Goal: Share content: Share content

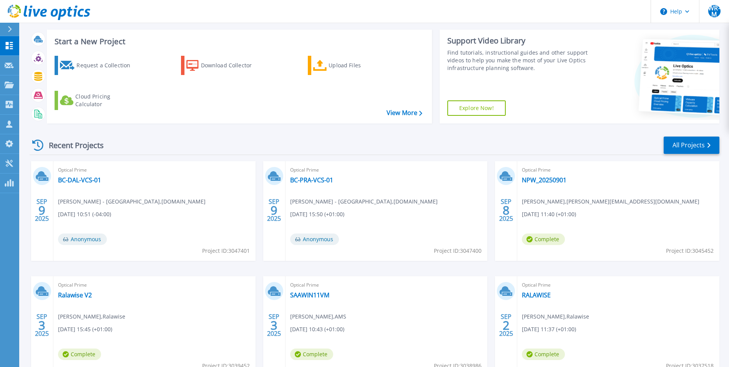
scroll to position [91, 0]
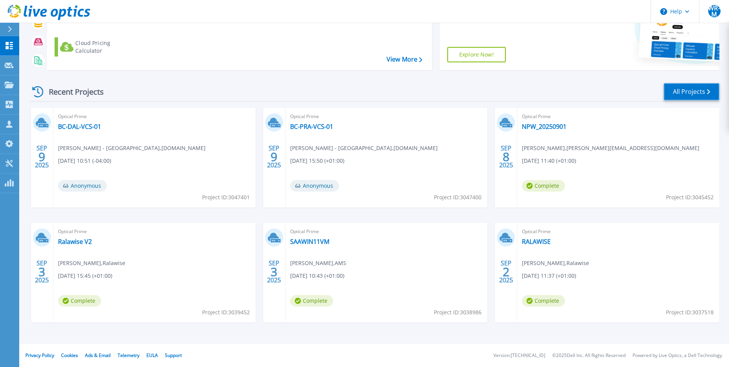
click at [681, 96] on link "All Projects" at bounding box center [692, 91] width 56 height 17
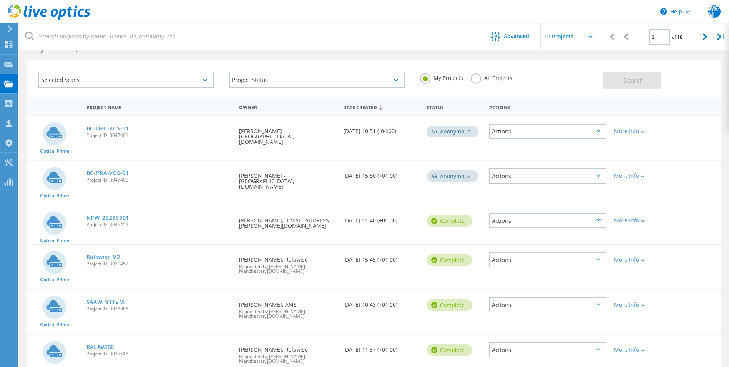
scroll to position [12, 0]
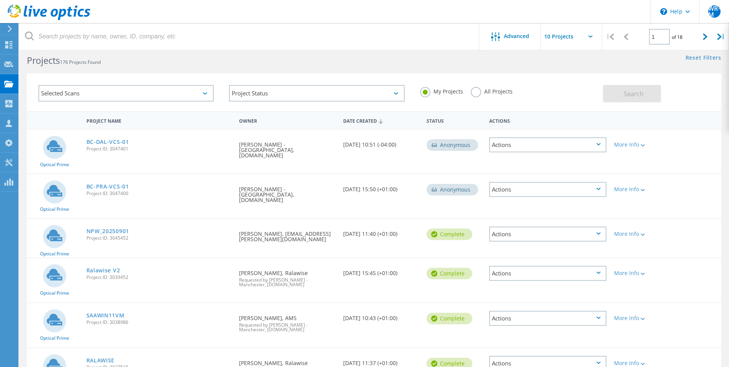
click at [704, 36] on icon at bounding box center [705, 36] width 5 height 7
type input "2"
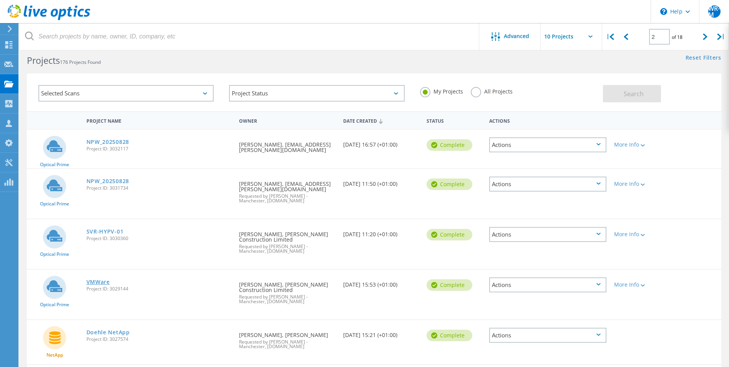
click at [102, 279] on link "VMWare" at bounding box center [97, 281] width 23 height 5
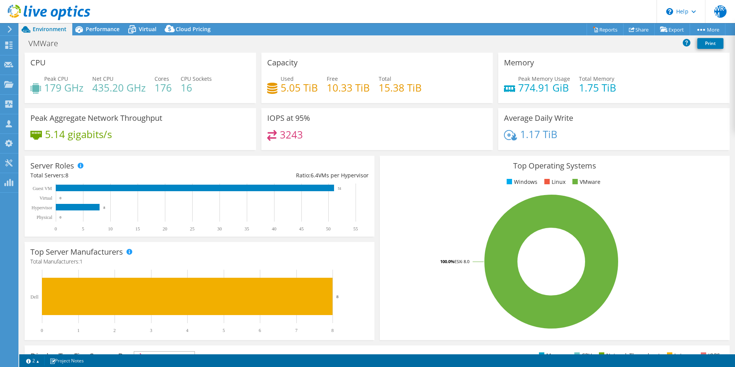
click at [109, 19] on header "WR-M Partner Team Member [PERSON_NAME] - Manchester [EMAIL_ADDRESS][DOMAIN_NAME…" at bounding box center [367, 11] width 735 height 23
click at [110, 29] on span "Performance" at bounding box center [103, 28] width 34 height 7
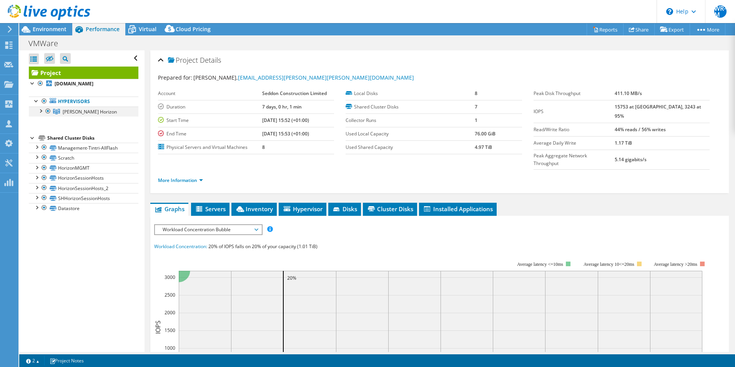
click at [43, 111] on div at bounding box center [41, 110] width 8 height 8
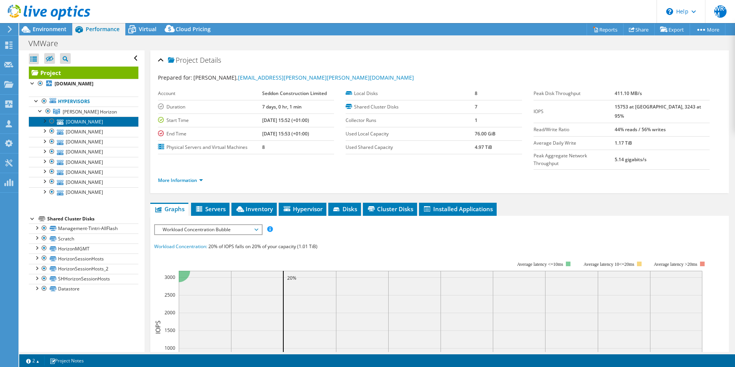
click at [102, 126] on link "svr-hrzesxi-07.seddonad.com" at bounding box center [84, 121] width 110 height 10
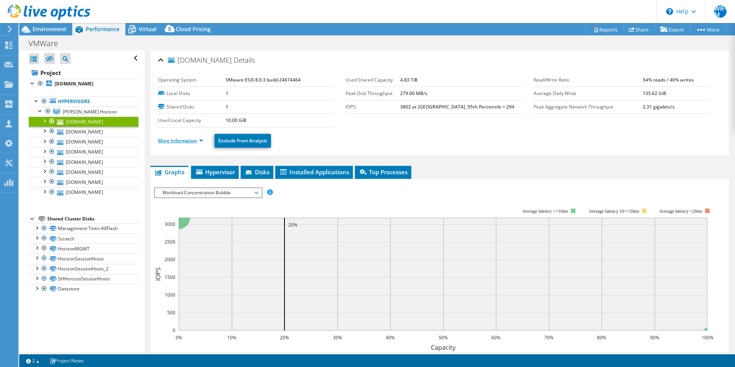
click at [191, 143] on link "More Information" at bounding box center [180, 140] width 45 height 7
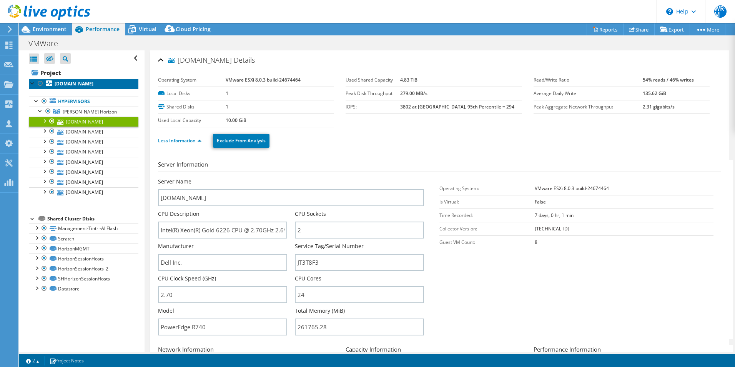
click at [93, 83] on b "svr-hrzesxi-07.seddonad.com" at bounding box center [74, 83] width 39 height 7
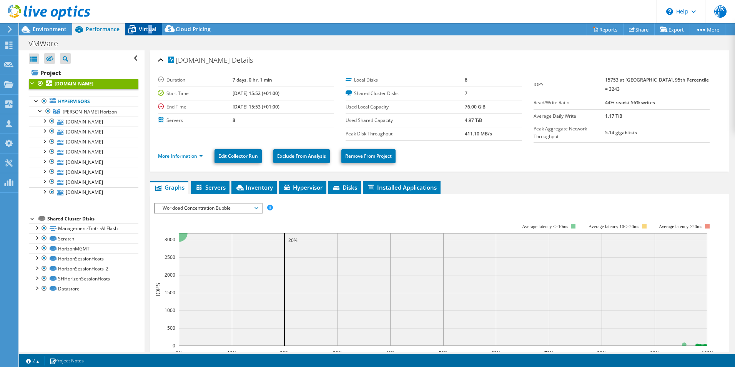
click at [148, 34] on div "Virtual" at bounding box center [143, 29] width 37 height 12
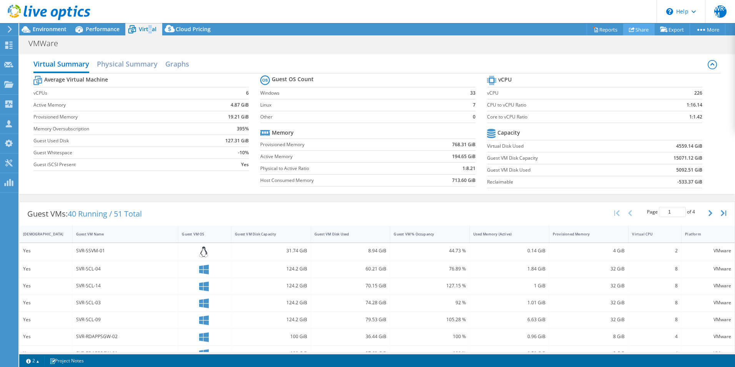
click at [629, 28] on icon at bounding box center [632, 30] width 6 height 6
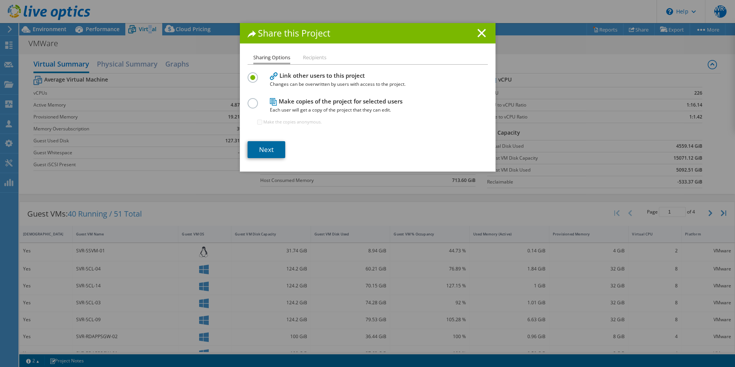
click at [261, 148] on link "Next" at bounding box center [267, 149] width 38 height 17
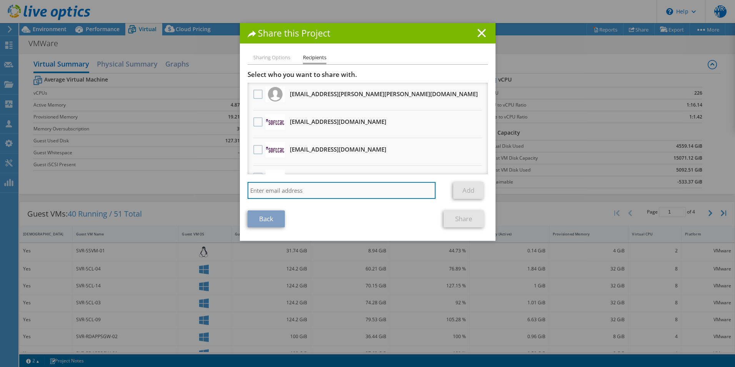
click at [261, 188] on input "search" at bounding box center [342, 190] width 188 height 17
paste input "PamelaJo@softcat.com"
type input "PamelaJo@softcat.com"
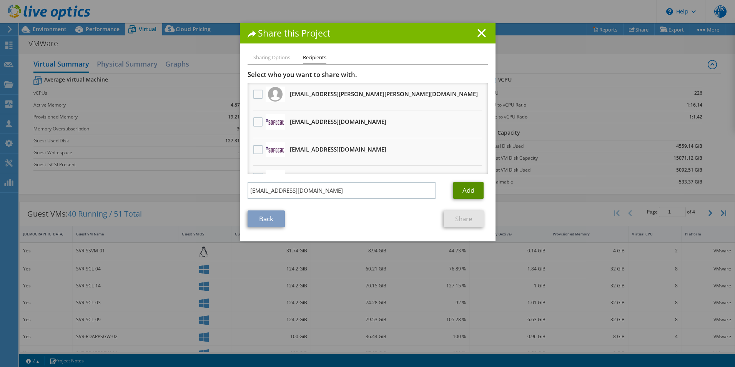
click at [462, 193] on link "Add" at bounding box center [468, 190] width 30 height 17
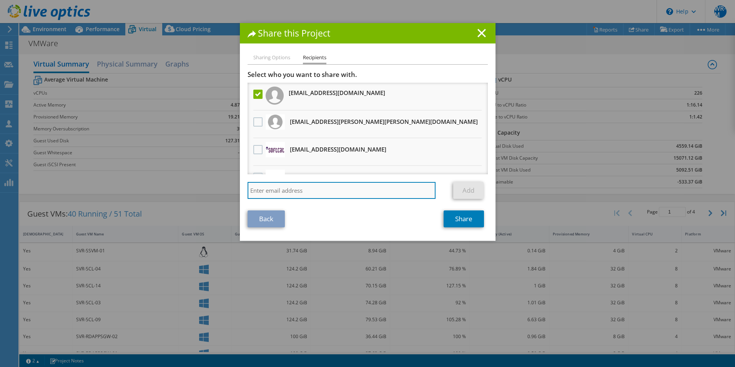
click at [326, 188] on input "search" at bounding box center [342, 190] width 188 height 17
paste input "DavidBrown@softcat.com"
type input "DavidBrown@softcat.com"
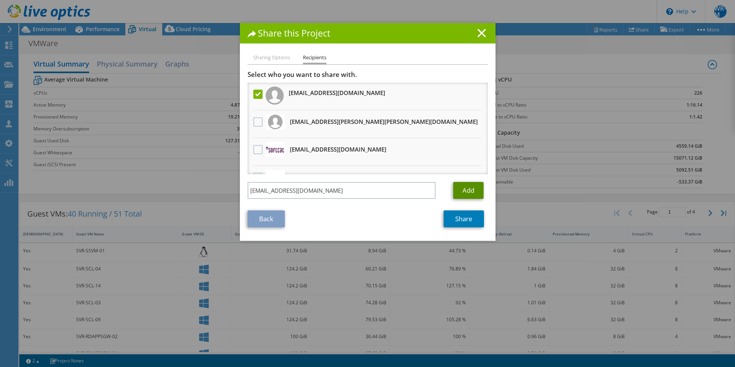
click at [465, 187] on link "Add" at bounding box center [468, 190] width 30 height 17
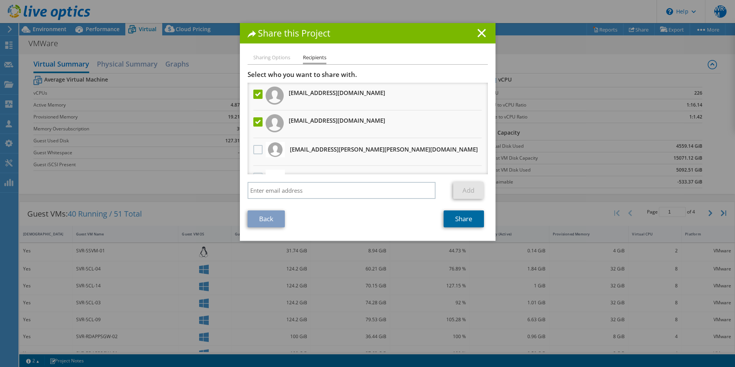
click at [462, 219] on link "Share" at bounding box center [464, 218] width 40 height 17
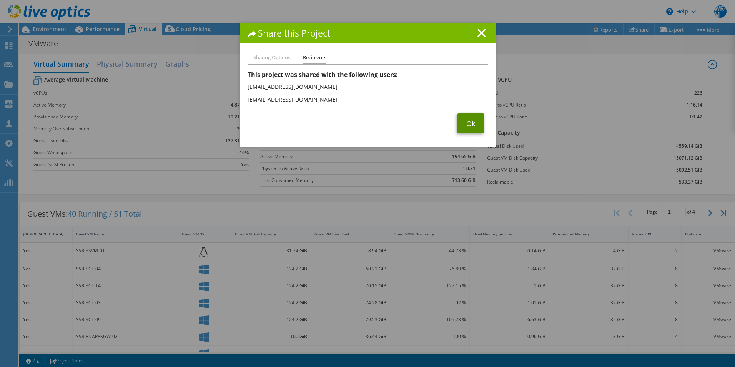
click at [470, 116] on link "Ok" at bounding box center [470, 123] width 27 height 20
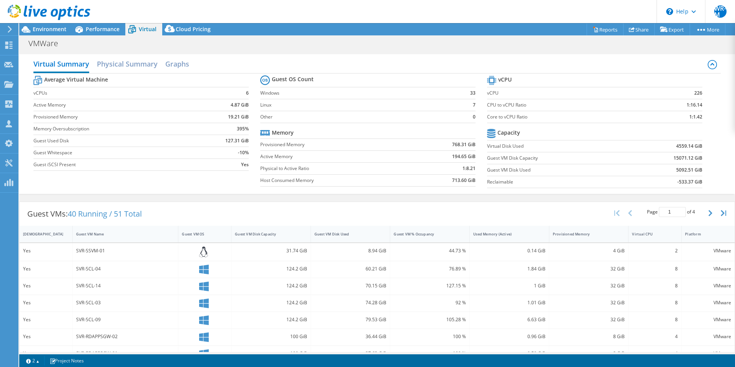
click at [63, 25] on div at bounding box center [45, 13] width 90 height 26
click at [48, 32] on span "Environment" at bounding box center [50, 28] width 34 height 7
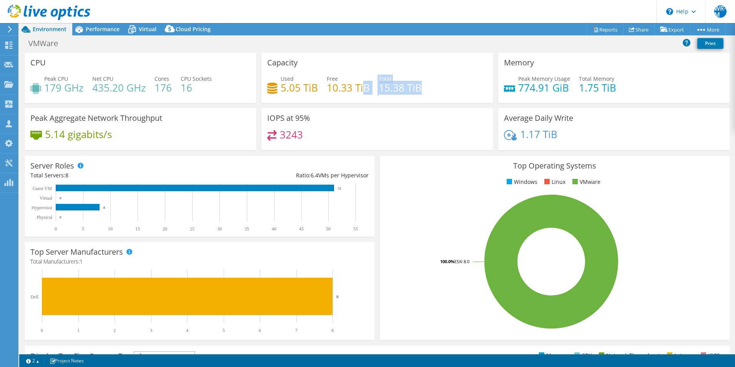
drag, startPoint x: 401, startPoint y: 85, endPoint x: 363, endPoint y: 82, distance: 38.2
click at [363, 82] on div "Used 5.05 TiB Free 10.33 TiB Total 15.38 TiB" at bounding box center [377, 87] width 220 height 25
click at [440, 89] on div "Used 5.05 TiB Free 10.33 TiB Total 15.38 TiB" at bounding box center [377, 87] width 220 height 25
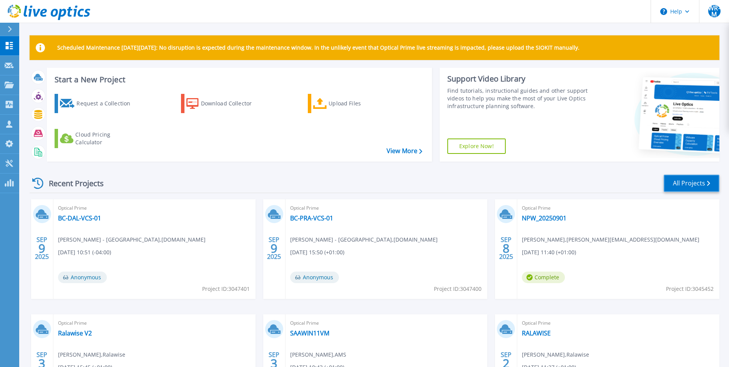
click at [687, 189] on link "All Projects" at bounding box center [692, 183] width 56 height 17
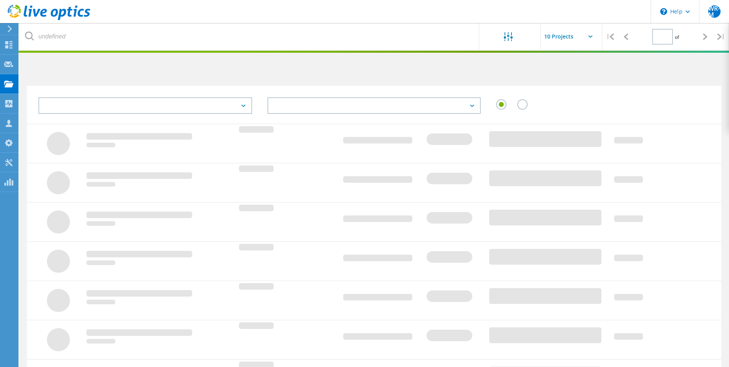
type input "2"
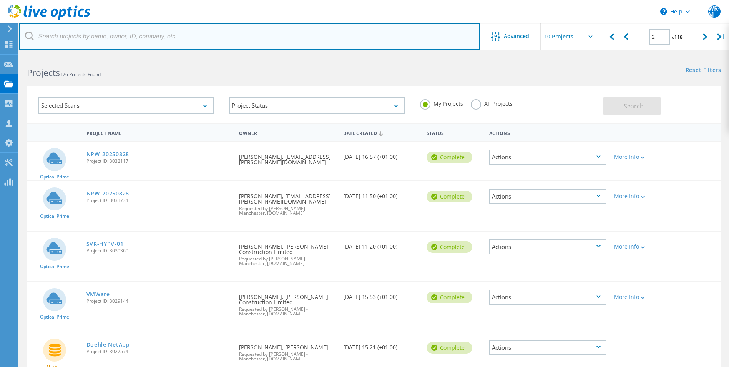
click at [124, 41] on input "text" at bounding box center [249, 36] width 460 height 27
type input "seddon"
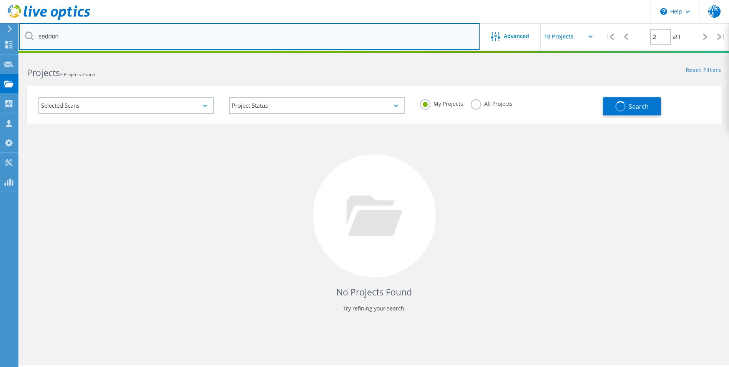
type input "1"
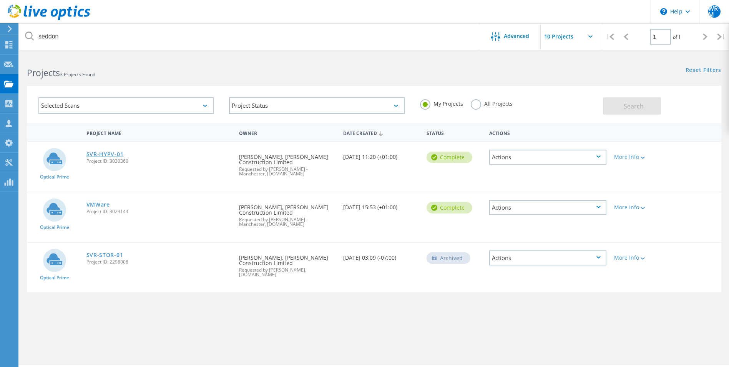
click at [102, 152] on link "SVR-HYPV-01" at bounding box center [104, 153] width 37 height 5
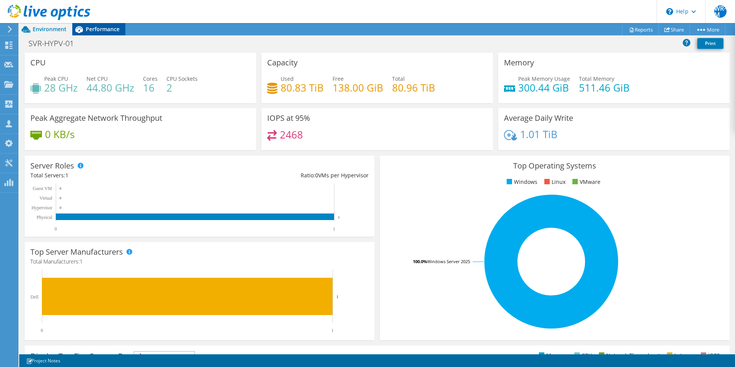
click at [115, 30] on span "Performance" at bounding box center [103, 28] width 34 height 7
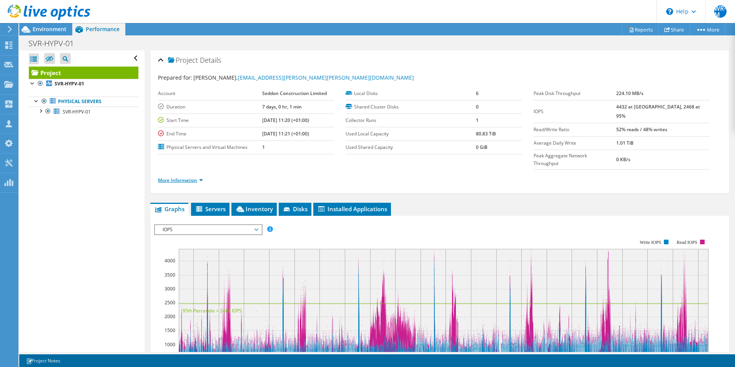
click at [184, 177] on link "More Information" at bounding box center [180, 180] width 45 height 7
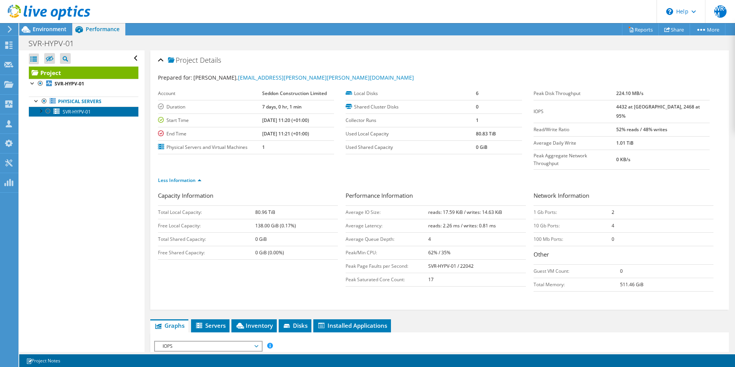
click at [76, 115] on link "SVR-HYPV-01" at bounding box center [84, 111] width 110 height 10
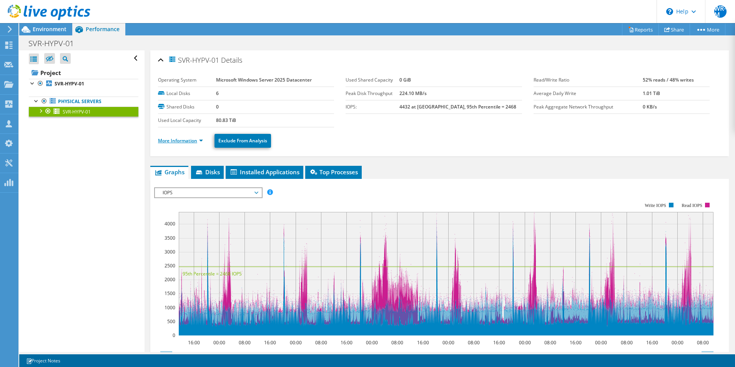
click at [180, 141] on link "More Information" at bounding box center [180, 140] width 45 height 7
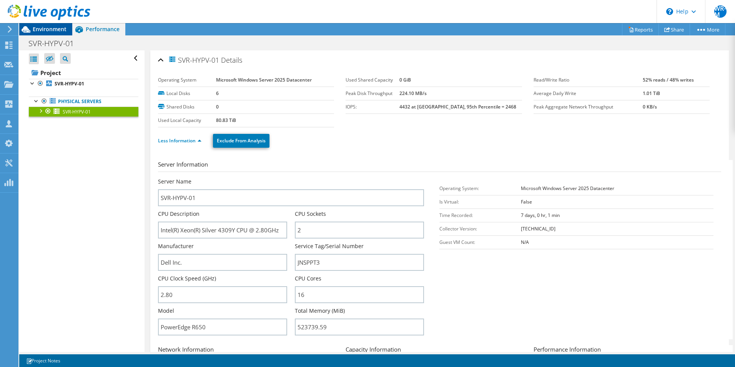
click at [39, 30] on span "Environment" at bounding box center [50, 28] width 34 height 7
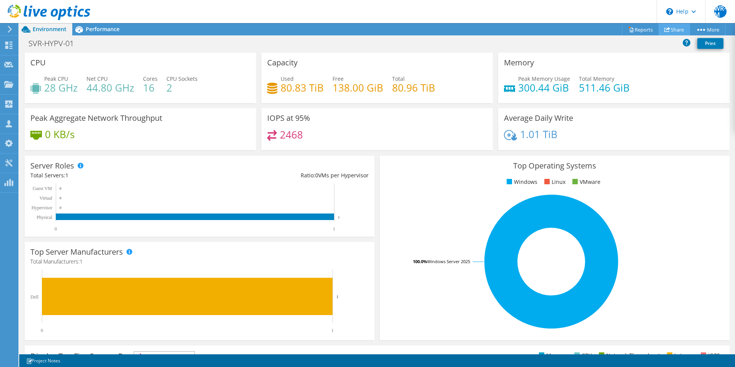
click at [665, 25] on link "Share" at bounding box center [674, 29] width 32 height 12
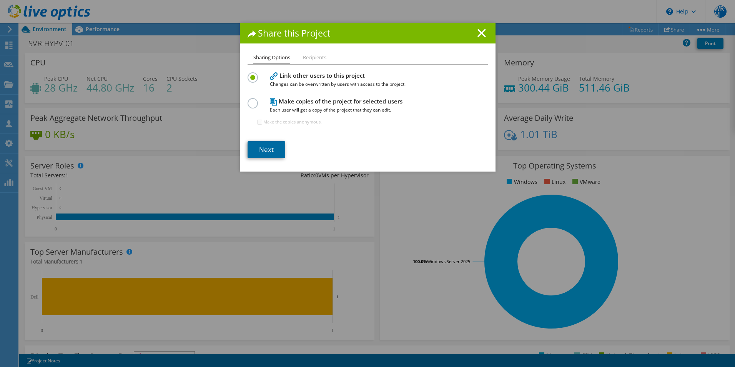
click at [260, 152] on link "Next" at bounding box center [267, 149] width 38 height 17
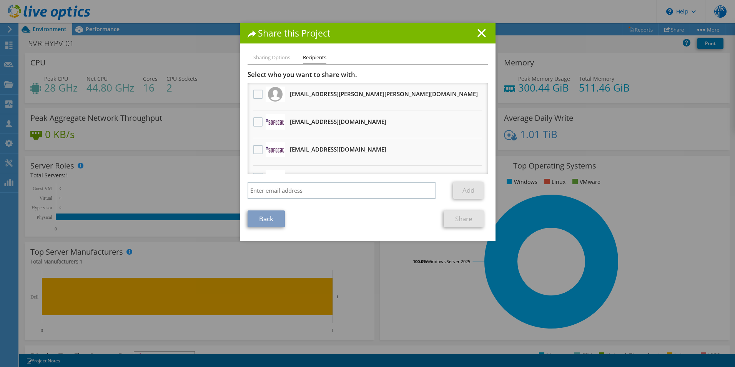
click at [293, 100] on h3 "luke.chatburn@seddon.co.uk Will receive an anonymous copy" at bounding box center [384, 94] width 188 height 12
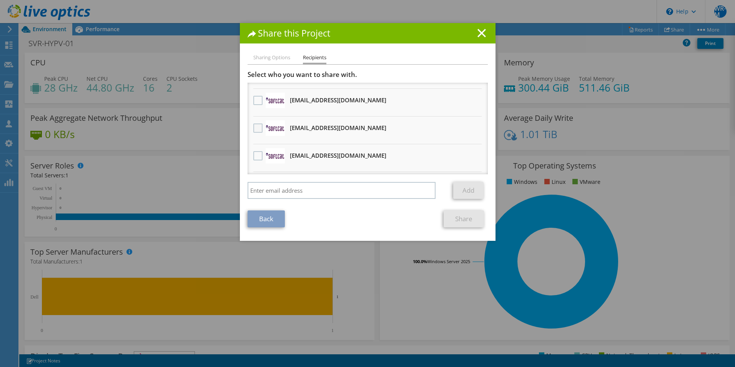
click at [253, 129] on label at bounding box center [258, 127] width 11 height 9
click at [0, 0] on input "checkbox" at bounding box center [0, 0] width 0 height 0
click at [251, 153] on div at bounding box center [257, 156] width 13 height 16
click at [256, 157] on label at bounding box center [258, 155] width 11 height 9
click at [0, 0] on input "checkbox" at bounding box center [0, 0] width 0 height 0
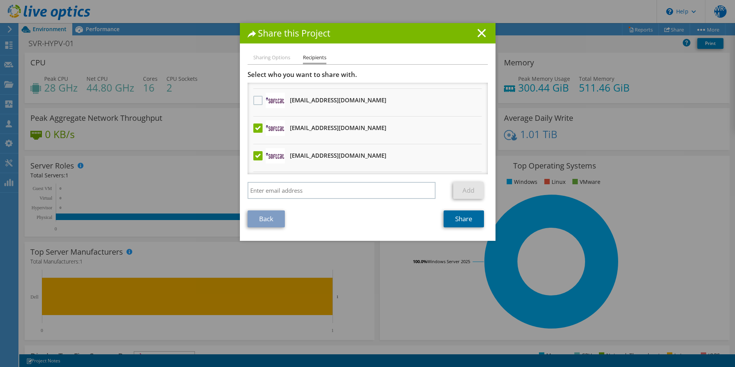
click at [467, 221] on link "Share" at bounding box center [464, 218] width 40 height 17
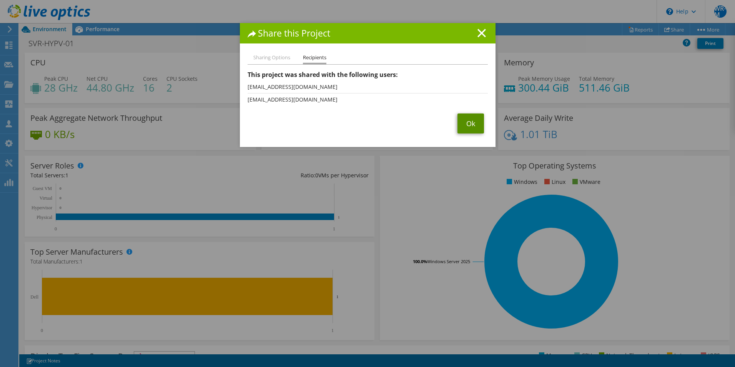
click at [464, 123] on link "Ok" at bounding box center [470, 123] width 27 height 20
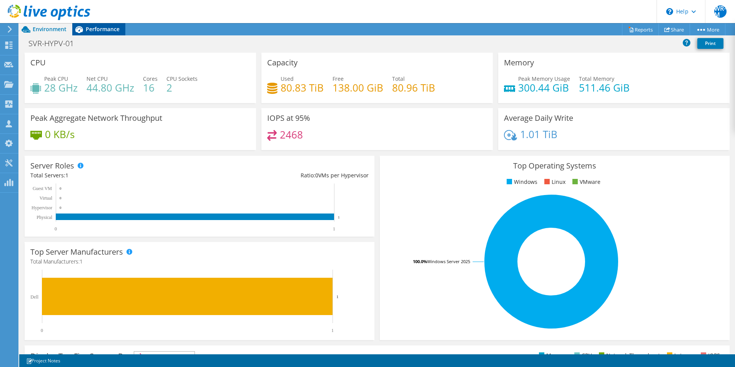
click at [105, 23] on div "Performance" at bounding box center [98, 29] width 53 height 12
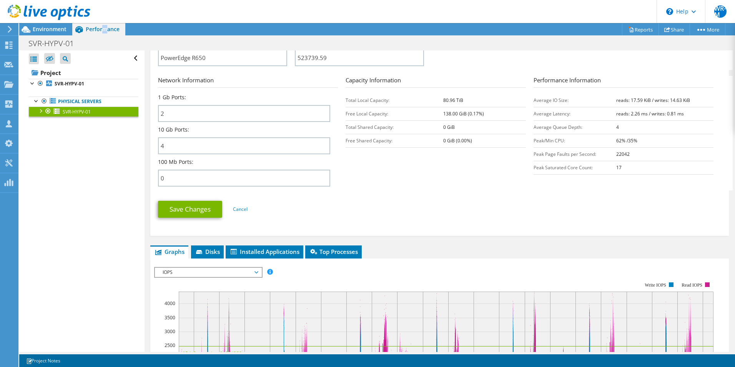
scroll to position [500, 0]
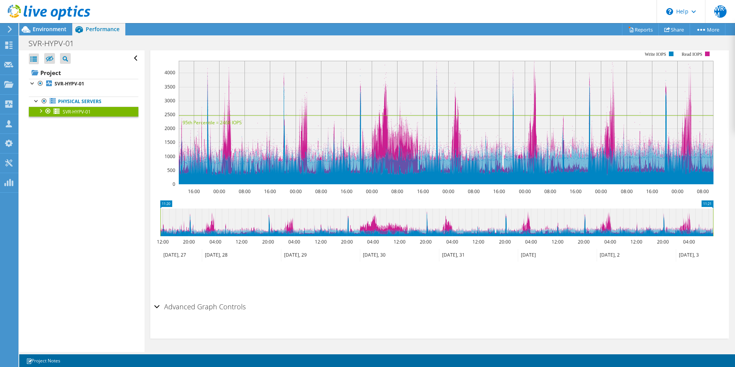
click at [41, 109] on div at bounding box center [41, 110] width 8 height 8
click at [47, 32] on span "Environment" at bounding box center [50, 28] width 34 height 7
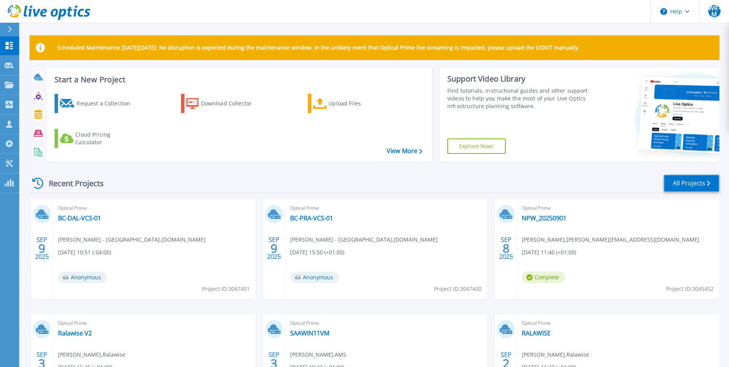
click at [695, 182] on link "All Projects" at bounding box center [692, 183] width 56 height 17
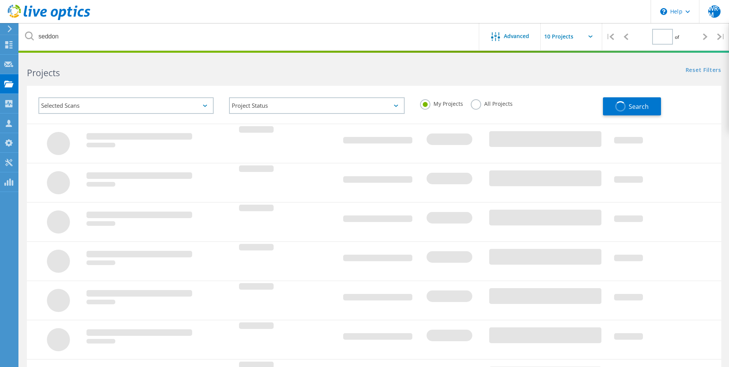
type input "1"
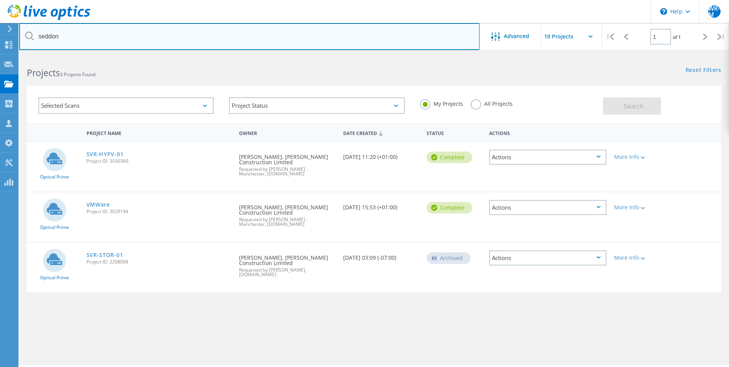
drag, startPoint x: 76, startPoint y: 29, endPoint x: 23, endPoint y: 38, distance: 53.7
click at [31, 36] on div "seddon" at bounding box center [249, 36] width 460 height 27
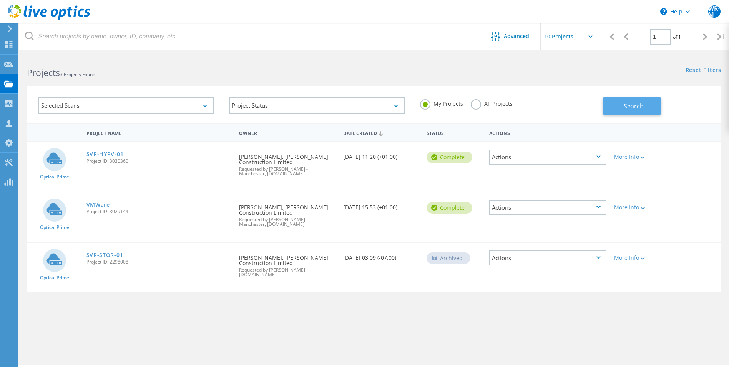
click at [631, 108] on span "Search" at bounding box center [634, 106] width 20 height 8
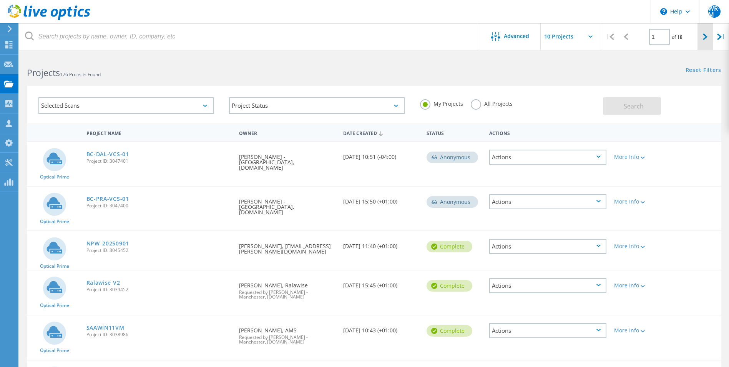
click at [703, 37] on div at bounding box center [706, 36] width 16 height 27
type input "2"
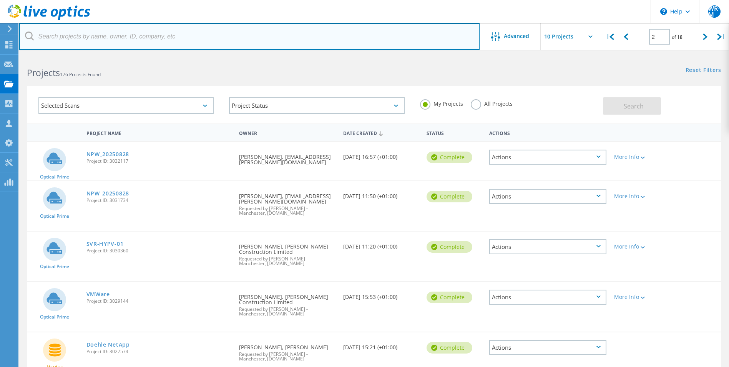
click at [244, 43] on input "text" at bounding box center [249, 36] width 460 height 27
type input "sedd"
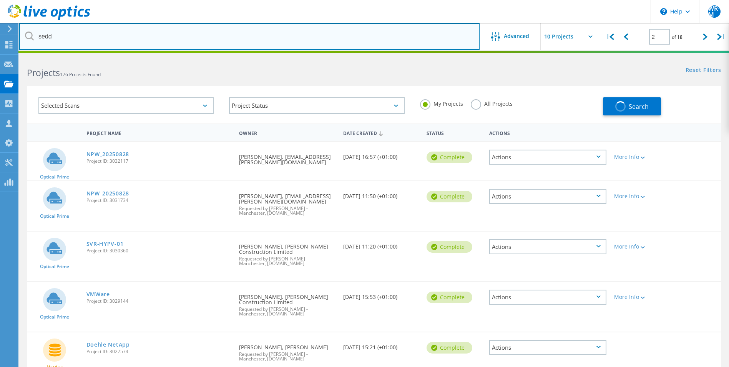
type input "1"
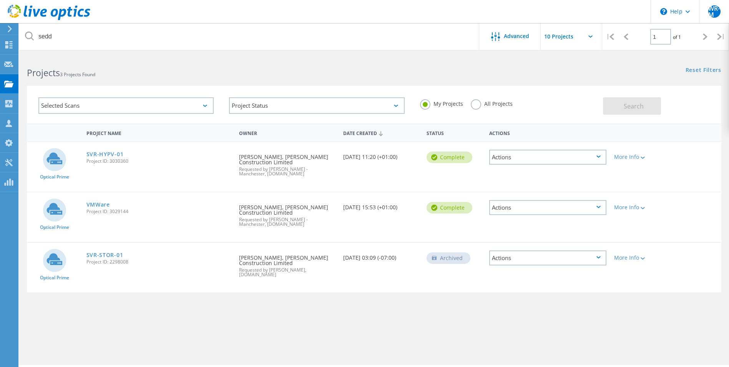
click at [109, 159] on span "Project ID: 3030360" at bounding box center [158, 161] width 145 height 5
click at [109, 154] on link "SVR-HYPV-01" at bounding box center [104, 153] width 37 height 5
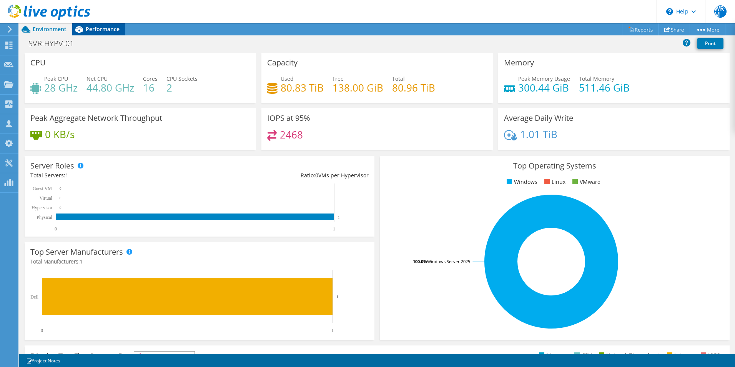
click at [102, 30] on span "Performance" at bounding box center [103, 28] width 34 height 7
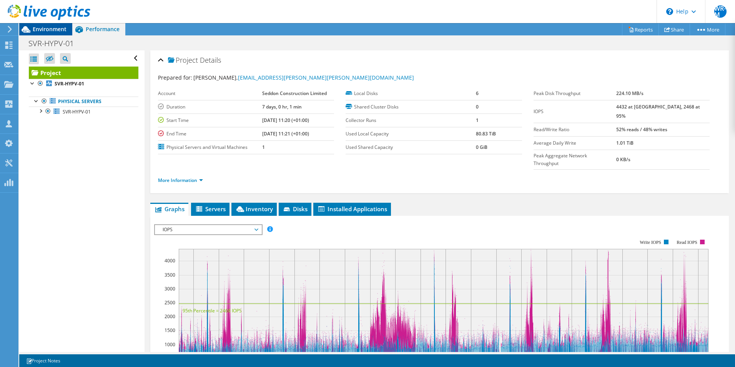
click at [59, 28] on span "Environment" at bounding box center [50, 28] width 34 height 7
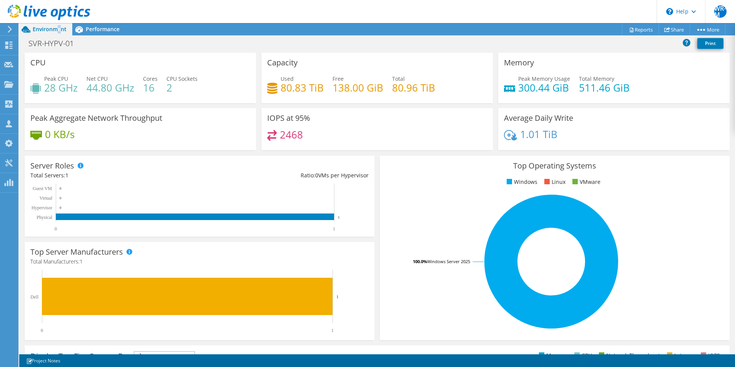
scroll to position [115, 0]
click at [88, 25] on div at bounding box center [45, 13] width 90 height 26
click at [115, 33] on div "Performance" at bounding box center [98, 29] width 53 height 12
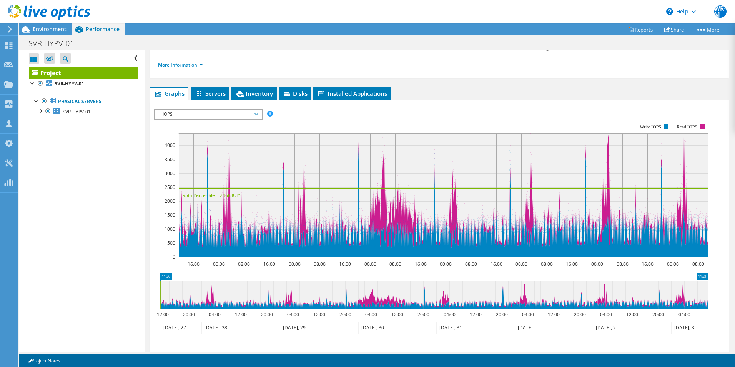
click at [205, 66] on div "Project Details Prepared for: [PERSON_NAME], [PERSON_NAME][EMAIL_ADDRESS][PERSO…" at bounding box center [440, 179] width 590 height 489
click at [207, 90] on span "Servers" at bounding box center [210, 94] width 31 height 8
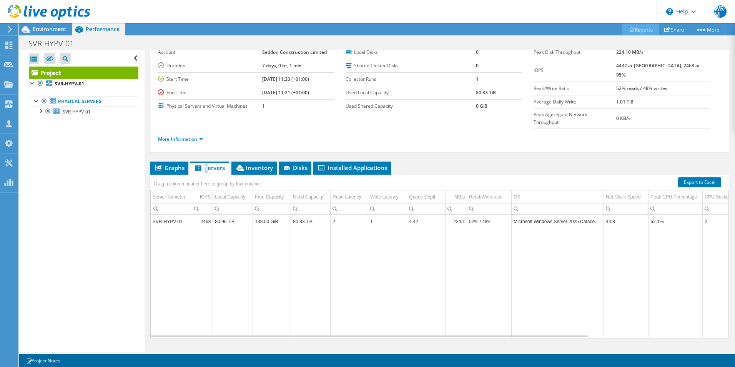
click at [640, 27] on link "Reports" at bounding box center [640, 29] width 37 height 12
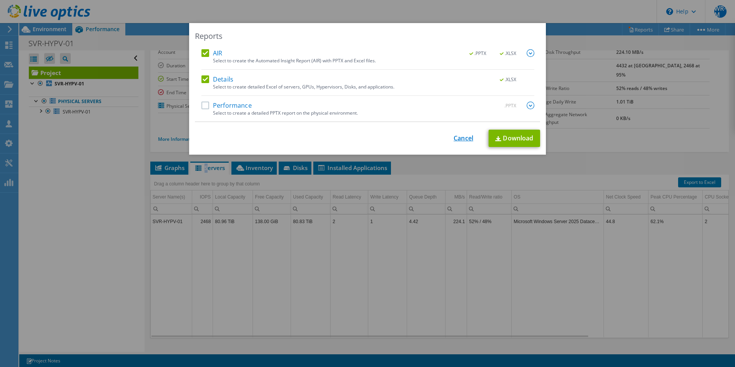
click at [456, 137] on link "Cancel" at bounding box center [464, 138] width 20 height 7
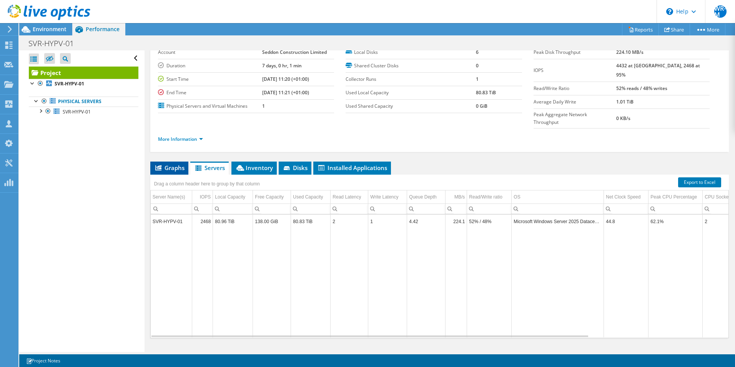
click at [173, 164] on span "Graphs" at bounding box center [169, 168] width 30 height 8
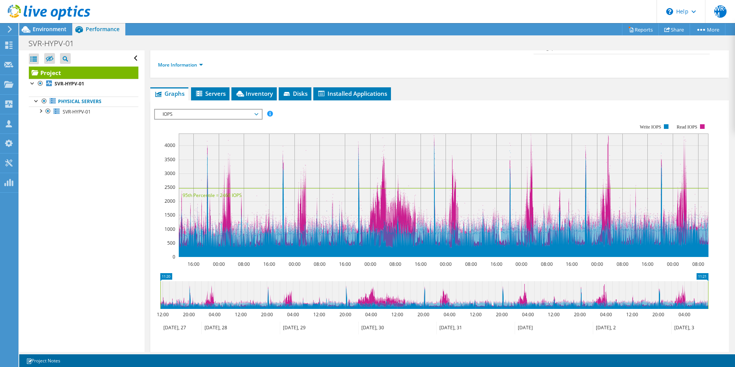
click at [206, 110] on span "IOPS" at bounding box center [208, 114] width 99 height 9
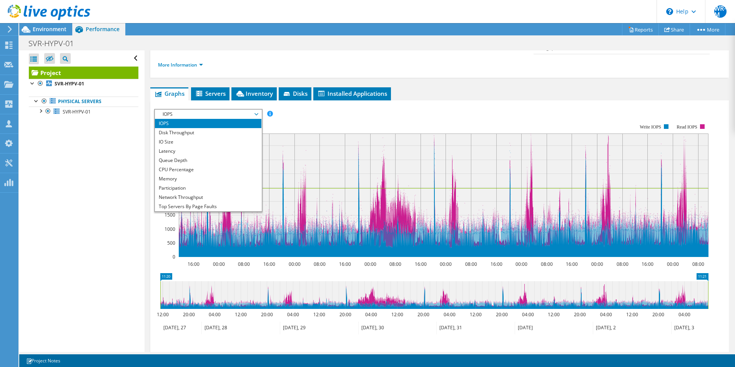
click at [82, 152] on div "Open All Close All Hide Excluded Nodes Project Tree Filter" at bounding box center [81, 200] width 125 height 301
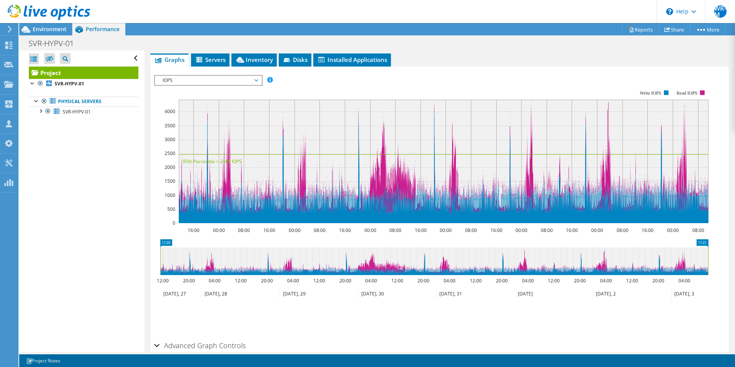
scroll to position [0, 0]
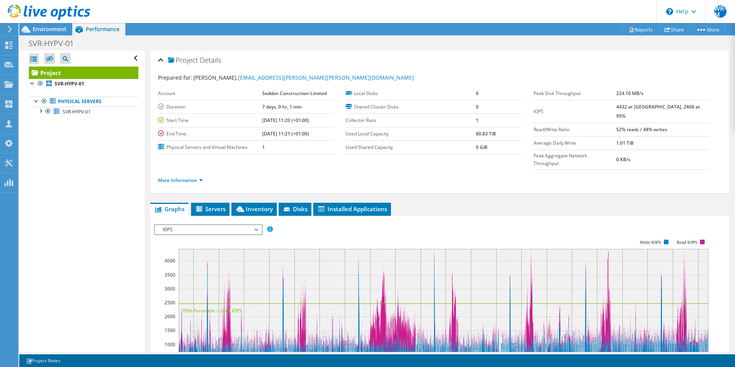
click at [193, 225] on span "IOPS" at bounding box center [208, 229] width 99 height 9
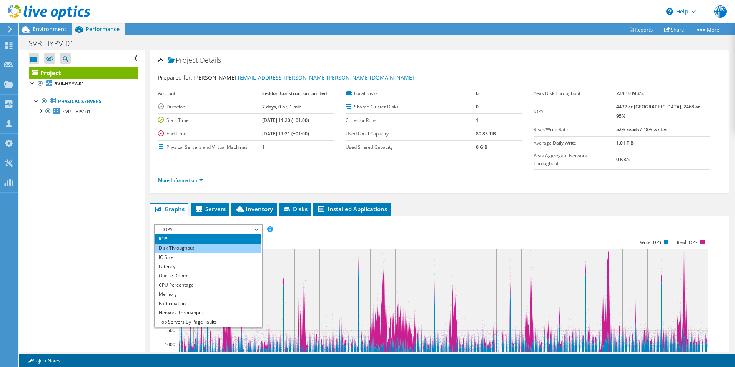
click at [173, 243] on li "Disk Throughput" at bounding box center [208, 247] width 106 height 9
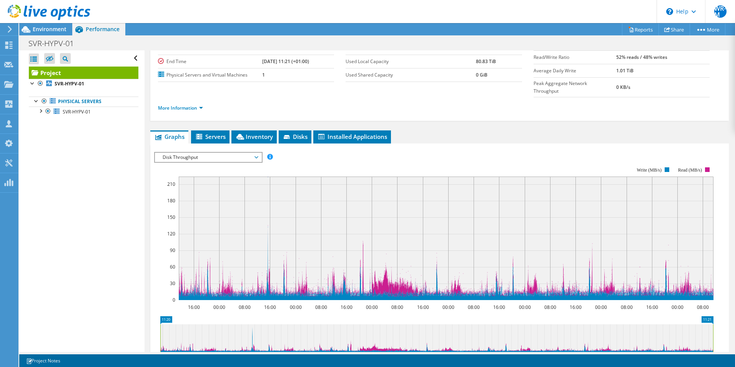
scroll to position [77, 0]
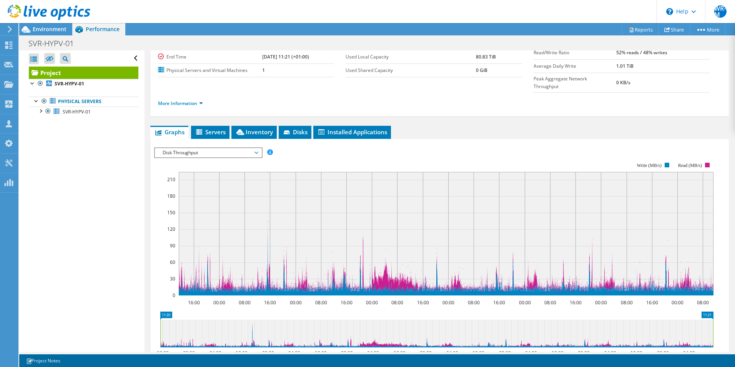
click at [248, 148] on span "Disk Throughput" at bounding box center [208, 152] width 99 height 9
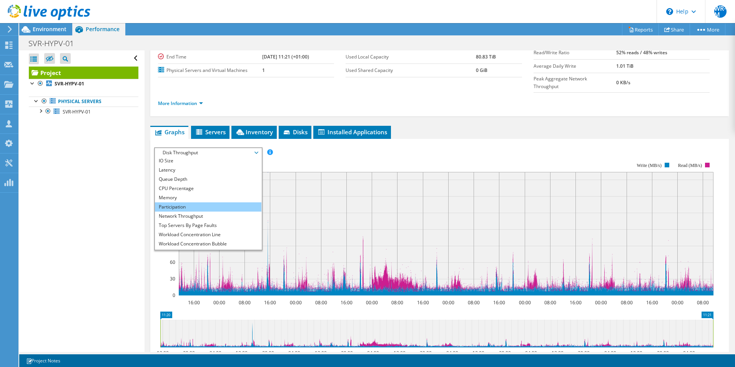
scroll to position [28, 0]
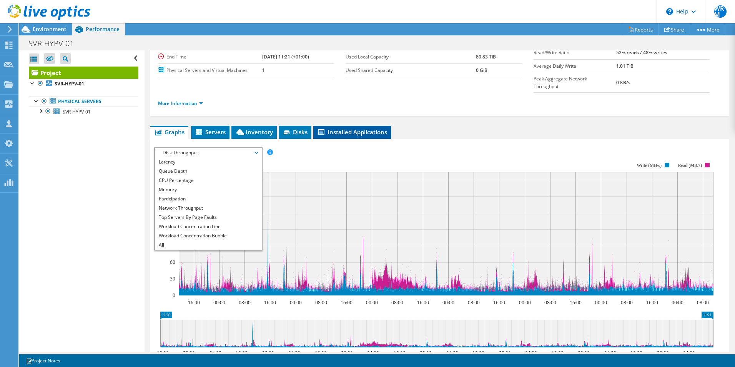
click at [369, 128] on span "Installed Applications" at bounding box center [352, 132] width 70 height 8
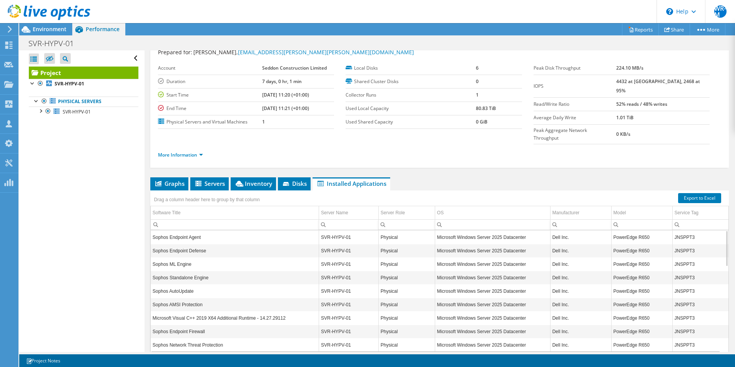
scroll to position [38, 0]
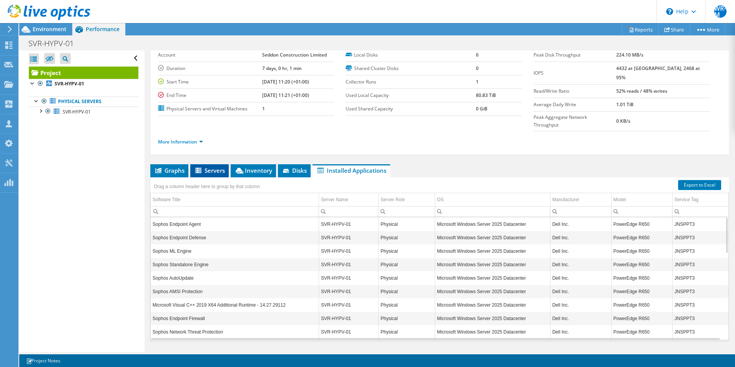
click at [214, 166] on span "Servers" at bounding box center [209, 170] width 31 height 8
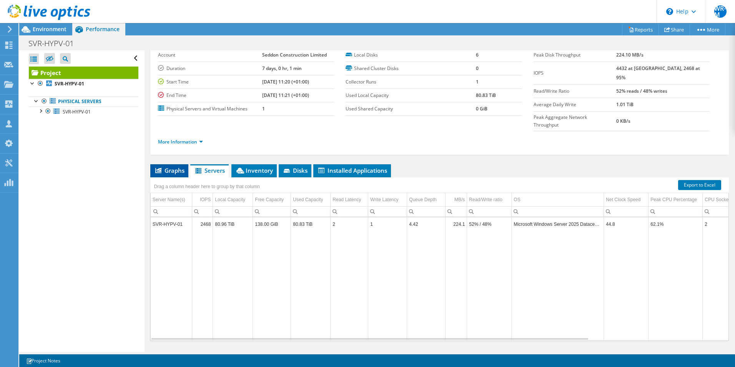
click at [171, 166] on span "Graphs" at bounding box center [169, 170] width 30 height 8
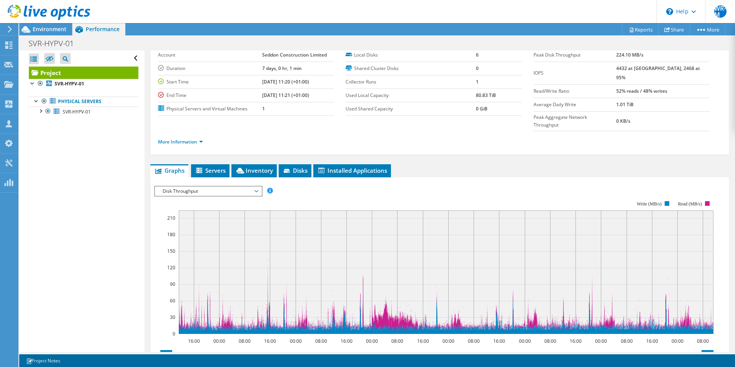
click at [186, 186] on span "Disk Throughput" at bounding box center [208, 190] width 99 height 9
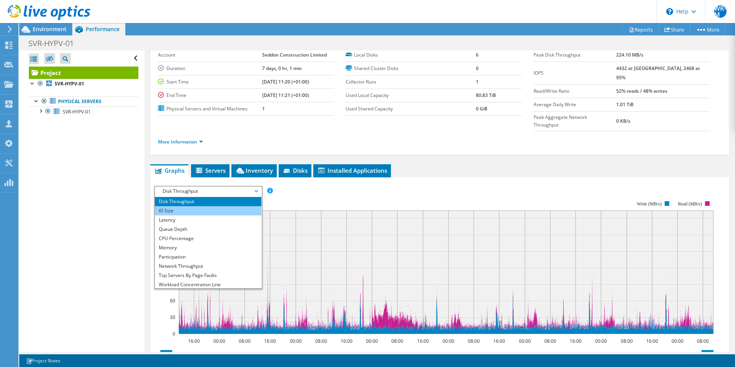
scroll to position [0, 0]
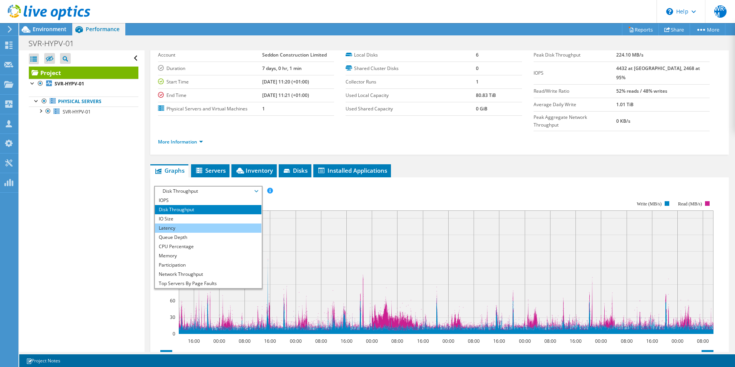
click at [176, 223] on li "Latency" at bounding box center [208, 227] width 106 height 9
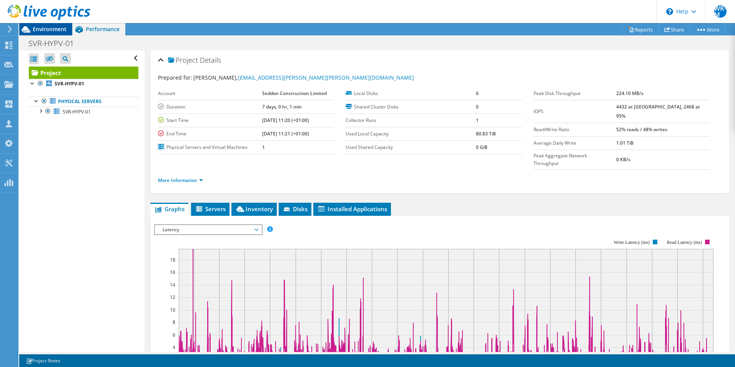
click at [64, 31] on span "Environment" at bounding box center [50, 28] width 34 height 7
